Goal: Find specific page/section: Find specific page/section

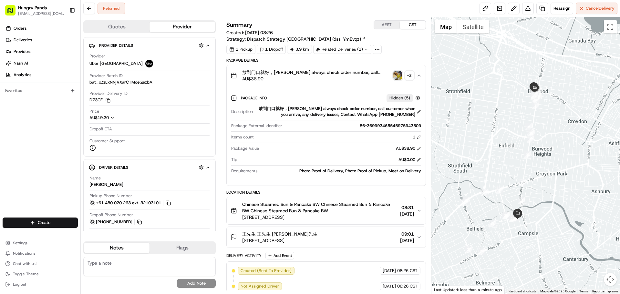
click at [106, 32] on button "Quotes" at bounding box center [117, 27] width 66 height 10
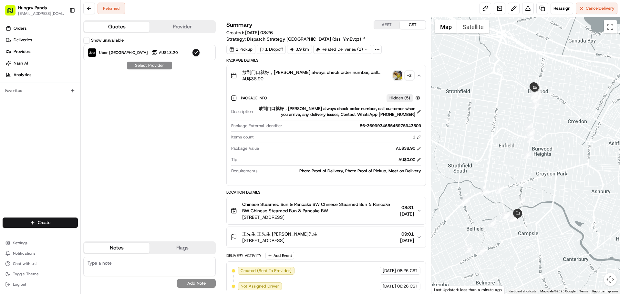
click at [512, 108] on div at bounding box center [525, 155] width 189 height 277
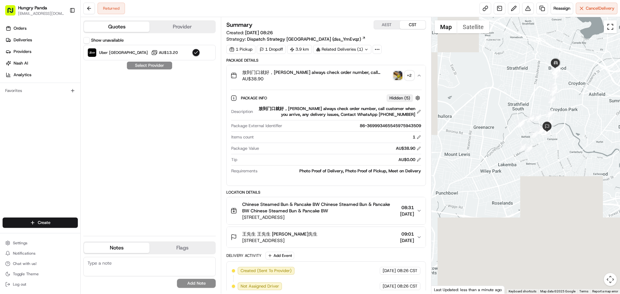
click at [611, 25] on button "Toggle fullscreen view" at bounding box center [609, 26] width 13 height 13
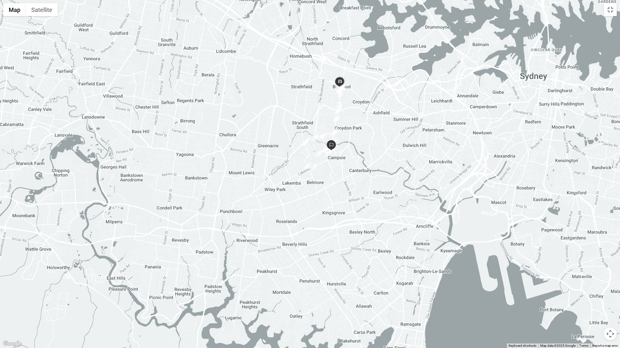
drag, startPoint x: 520, startPoint y: 132, endPoint x: 517, endPoint y: 129, distance: 4.1
click at [520, 131] on div at bounding box center [310, 174] width 620 height 348
